Goal: Task Accomplishment & Management: Use online tool/utility

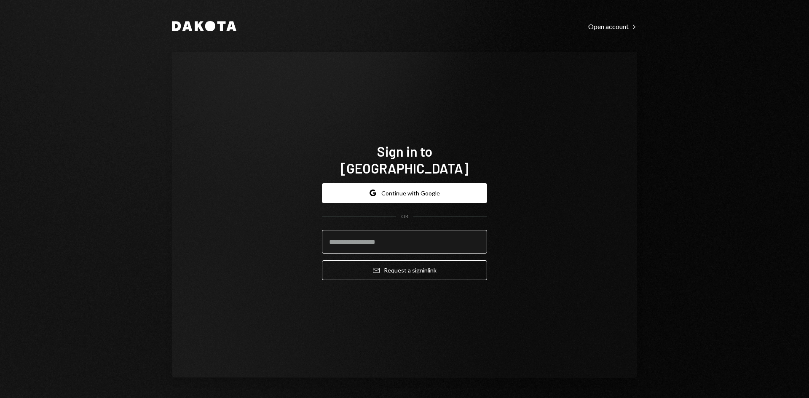
click at [448, 240] on input "email" at bounding box center [404, 242] width 165 height 24
type input "**********"
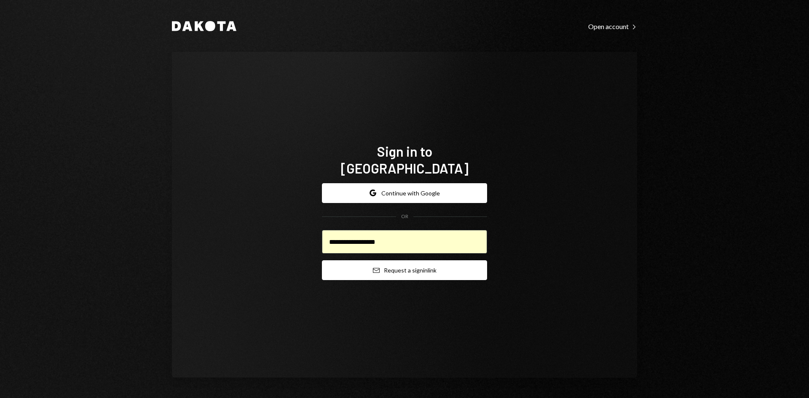
click at [446, 268] on button "Email Request a sign in link" at bounding box center [404, 270] width 165 height 20
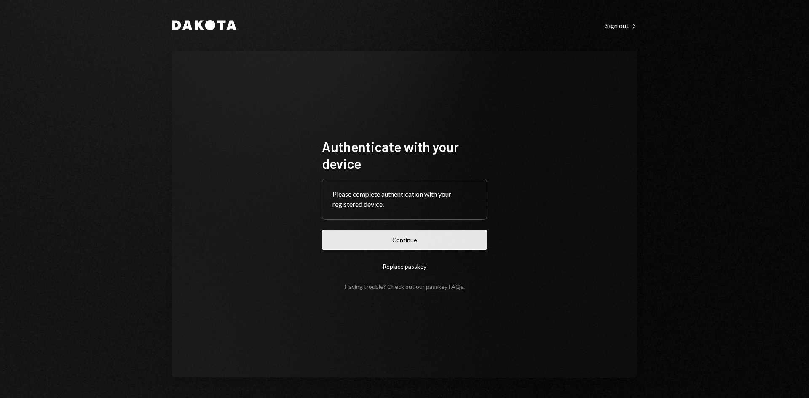
click at [435, 238] on button "Continue" at bounding box center [404, 240] width 165 height 20
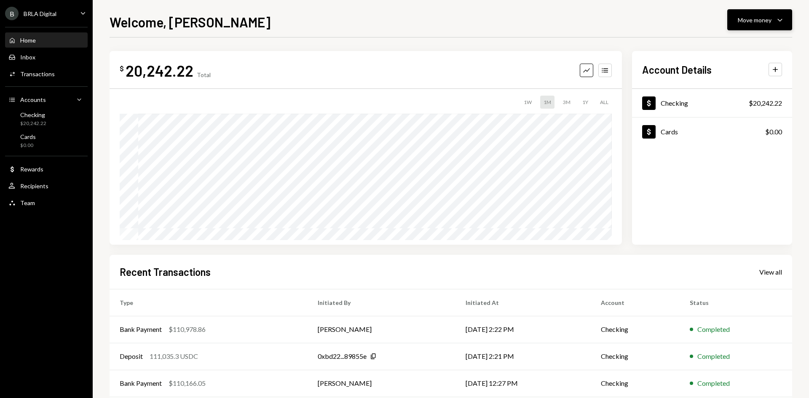
click at [789, 18] on button "Move money Caret Down" at bounding box center [759, 19] width 65 height 21
click at [746, 47] on div "Send" at bounding box center [752, 45] width 61 height 9
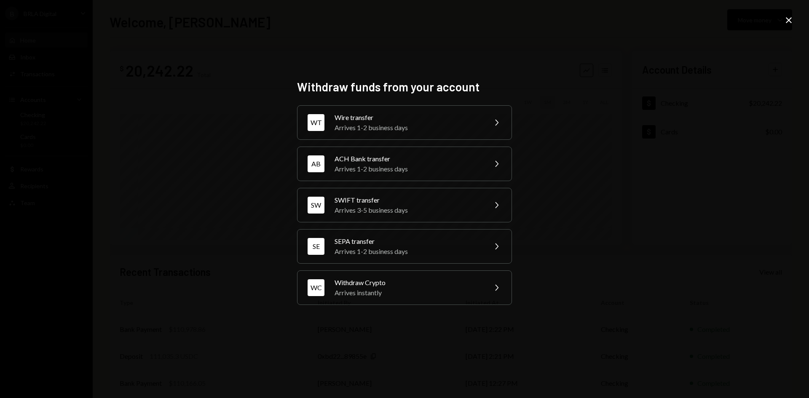
drag, startPoint x: 790, startPoint y: 14, endPoint x: 784, endPoint y: 21, distance: 9.2
click at [789, 15] on div "Withdraw funds from your account WT Wire transfer Arrives 1-2 business days Che…" at bounding box center [404, 199] width 809 height 398
click at [783, 23] on div "Withdraw funds from your account WT Wire transfer Arrives 1-2 business days Che…" at bounding box center [404, 199] width 809 height 398
click at [788, 19] on icon at bounding box center [789, 20] width 6 height 6
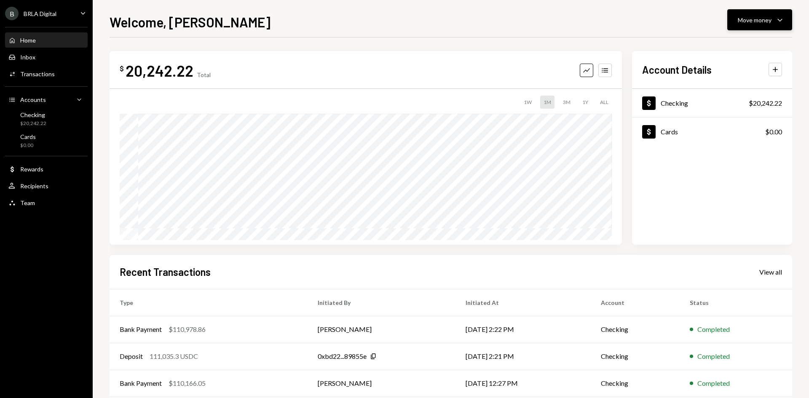
click at [765, 9] on div "Welcome, [PERSON_NAME] Move money Caret Down $ 20,242.22 Total Graph Accounts 1…" at bounding box center [451, 199] width 716 height 398
click at [766, 16] on div "Move money" at bounding box center [755, 20] width 34 height 9
click at [743, 65] on div "Transfer" at bounding box center [752, 64] width 61 height 9
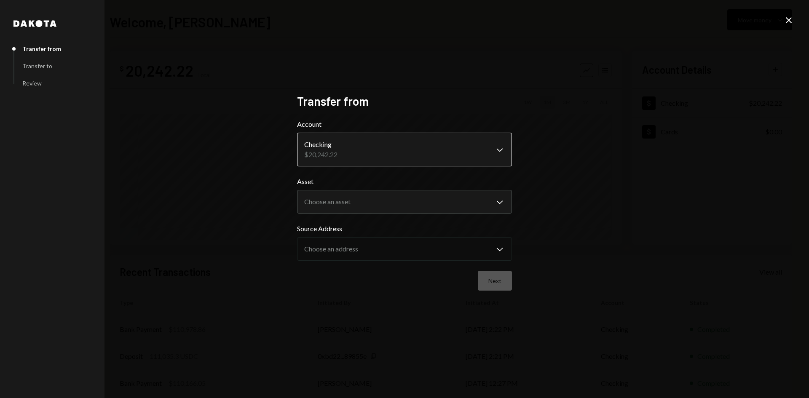
click at [500, 150] on body "B BRLA Digital Caret Down Home Home Inbox Inbox Activities Transactions Account…" at bounding box center [404, 199] width 809 height 398
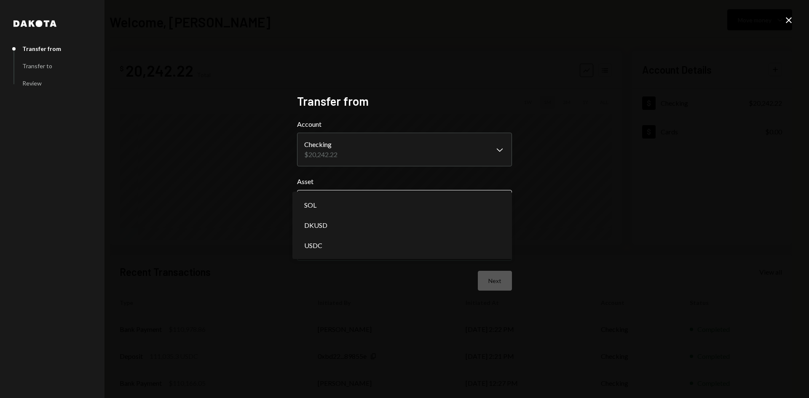
click at [479, 201] on body "B BRLA Digital Caret Down Home Home Inbox Inbox Activities Transactions Account…" at bounding box center [404, 199] width 809 height 398
select select "****"
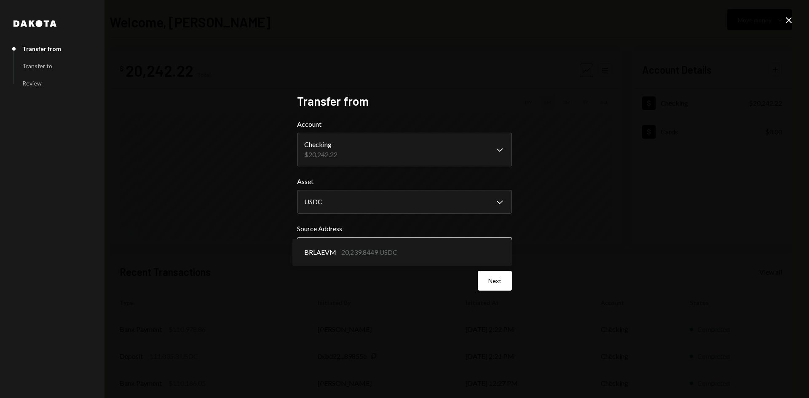
click at [390, 251] on body "B BRLA Digital Caret Down Home Home Inbox Inbox Activities Transactions Account…" at bounding box center [404, 199] width 809 height 398
drag, startPoint x: 390, startPoint y: 251, endPoint x: 451, endPoint y: 262, distance: 61.6
click at [485, 274] on button "Next" at bounding box center [495, 281] width 34 height 20
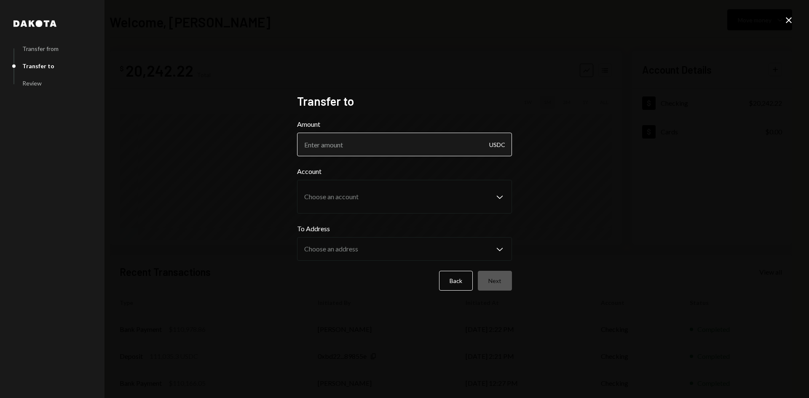
click at [388, 140] on input "Amount" at bounding box center [404, 145] width 215 height 24
click at [452, 140] on input "Amount" at bounding box center [404, 145] width 215 height 24
type input "100"
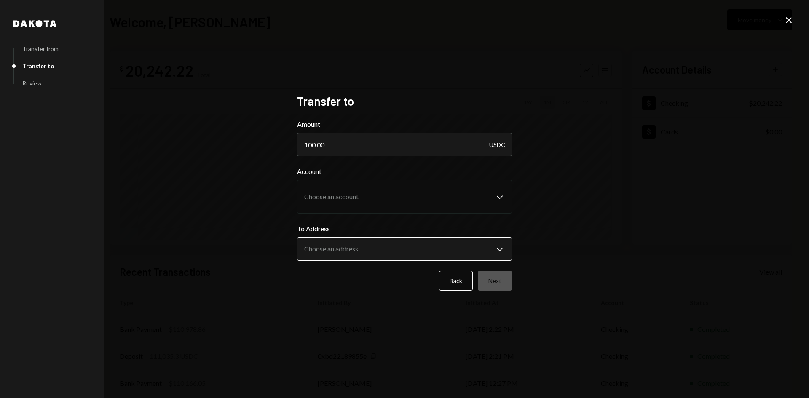
click at [410, 241] on div "To Address Choose an address Chevron Down" at bounding box center [404, 242] width 215 height 37
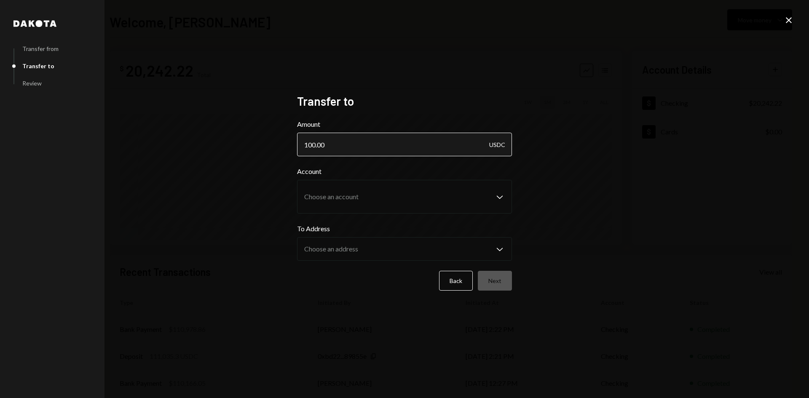
click at [336, 149] on input "100.00" at bounding box center [404, 145] width 215 height 24
drag, startPoint x: 331, startPoint y: 146, endPoint x: 264, endPoint y: 149, distance: 67.1
click at [265, 149] on div "Dakota Transfer from Transfer to Review Transfer to Amount 100.00 USDC Account …" at bounding box center [404, 199] width 809 height 398
type input "100.00"
click at [432, 171] on div "Account Choose an account Chevron Down" at bounding box center [404, 189] width 215 height 47
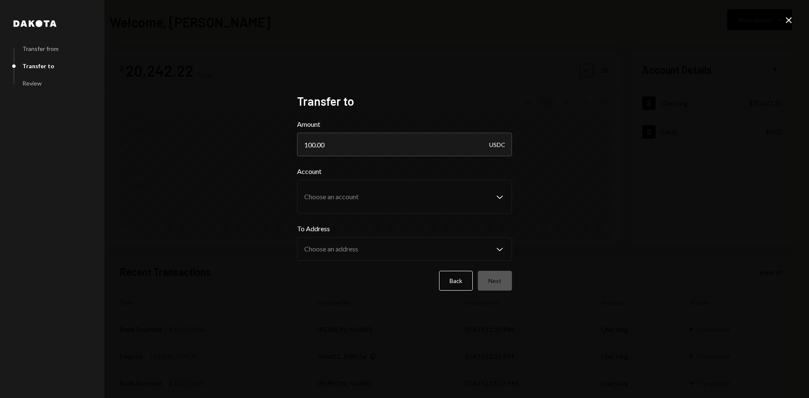
click at [503, 140] on div "USDC" at bounding box center [497, 145] width 16 height 24
click at [497, 147] on div "USDC" at bounding box center [497, 145] width 16 height 24
click at [467, 285] on button "Back" at bounding box center [456, 281] width 34 height 20
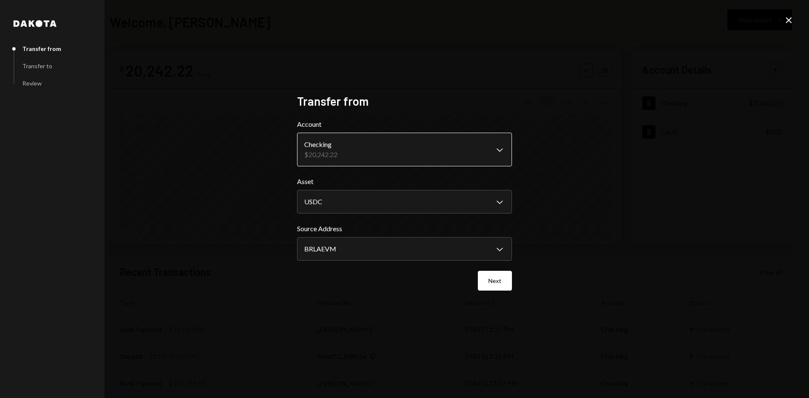
click at [422, 146] on body "B BRLA Digital Caret Down Home Home Inbox Inbox Activities Transactions Account…" at bounding box center [404, 199] width 809 height 398
click at [402, 200] on body "B BRLA Digital Caret Down Home Home Inbox Inbox Activities Transactions Account…" at bounding box center [404, 199] width 809 height 398
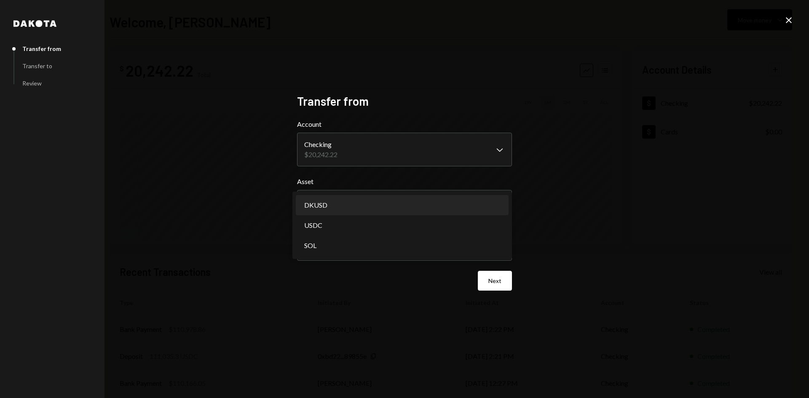
select select "*****"
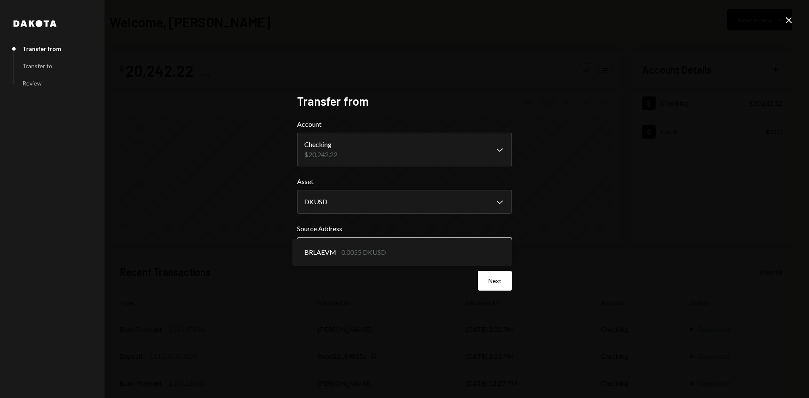
click at [421, 247] on body "B BRLA Digital Caret Down Home Home Inbox Inbox Activities Transactions Account…" at bounding box center [404, 199] width 809 height 398
drag, startPoint x: 427, startPoint y: 263, endPoint x: 438, endPoint y: 248, distance: 19.0
click at [406, 213] on body "B BRLA Digital Caret Down Home Home Inbox Inbox Activities Transactions Account…" at bounding box center [404, 199] width 809 height 398
click at [399, 182] on label "Asset" at bounding box center [404, 181] width 215 height 10
click at [401, 234] on label "Source Address" at bounding box center [404, 229] width 215 height 10
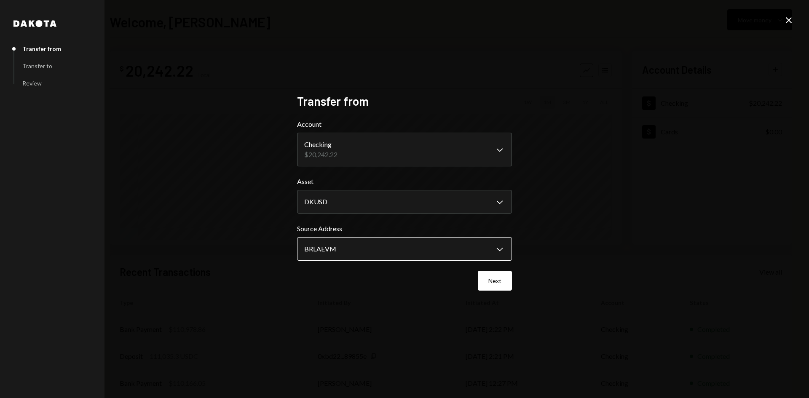
click at [407, 251] on body "B BRLA Digital Caret Down Home Home Inbox Inbox Activities Transactions Account…" at bounding box center [404, 199] width 809 height 398
click at [495, 289] on button "Next" at bounding box center [495, 281] width 34 height 20
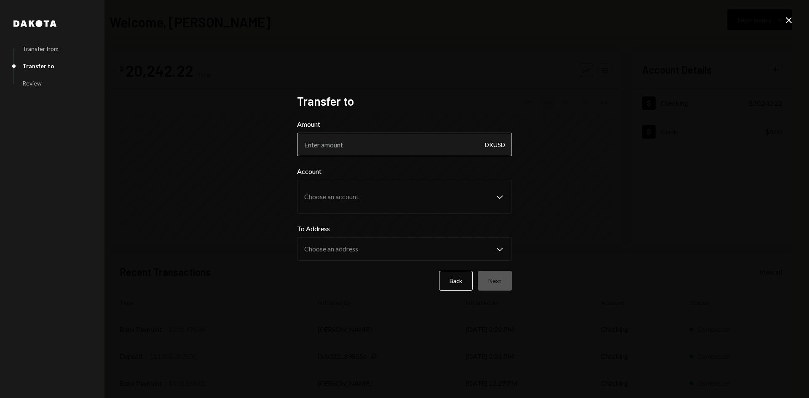
click at [386, 146] on input "Amount" at bounding box center [404, 145] width 215 height 24
type input "0"
type input "0.0055"
click at [789, 20] on icon at bounding box center [789, 20] width 6 height 6
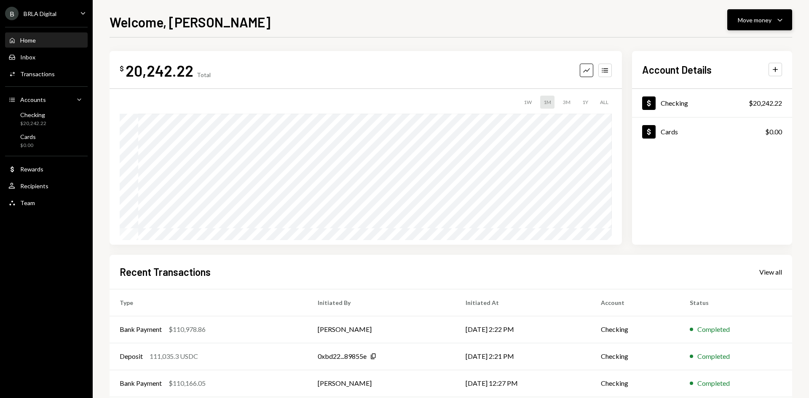
click at [783, 19] on icon "Caret Down" at bounding box center [780, 20] width 10 height 10
click at [746, 82] on div "Deposit" at bounding box center [752, 83] width 61 height 9
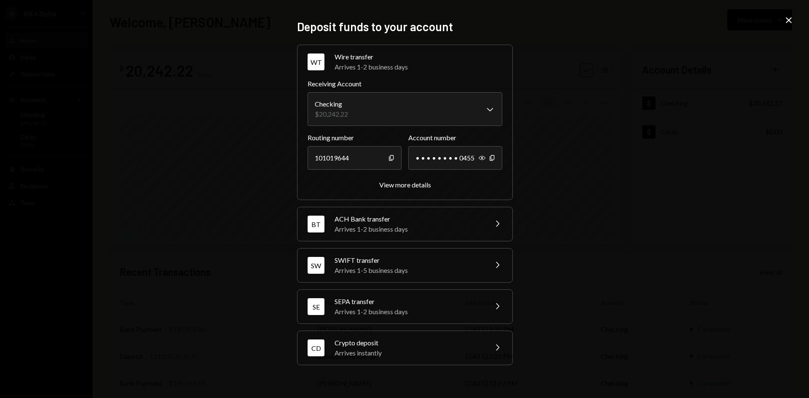
click at [548, 48] on div "**********" at bounding box center [404, 199] width 809 height 398
click at [789, 18] on icon "Close" at bounding box center [788, 20] width 10 height 10
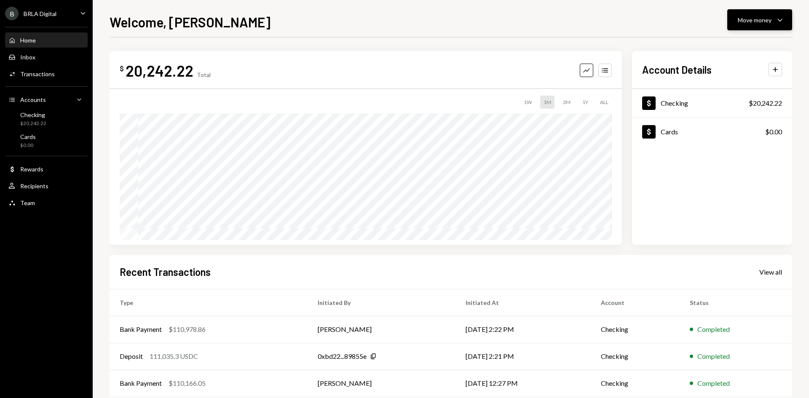
click at [775, 26] on button "Move money Caret Down" at bounding box center [759, 19] width 65 height 21
click at [755, 43] on div "Send" at bounding box center [752, 45] width 61 height 9
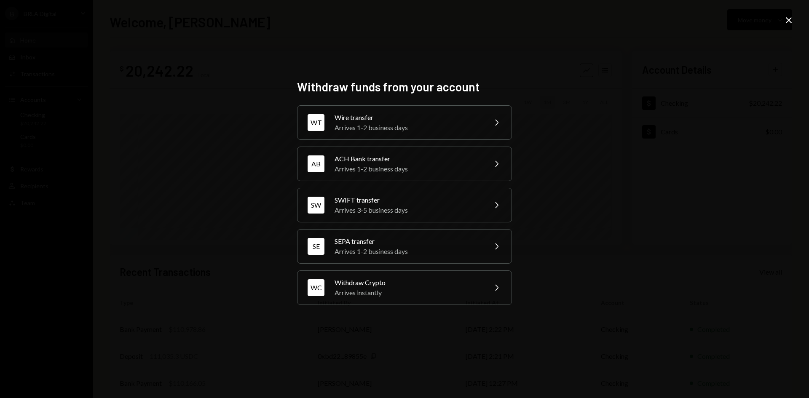
click at [126, 112] on div "Withdraw funds from your account WT Wire transfer Arrives 1-2 business days Che…" at bounding box center [404, 199] width 809 height 398
